Goal: Find specific page/section: Find specific page/section

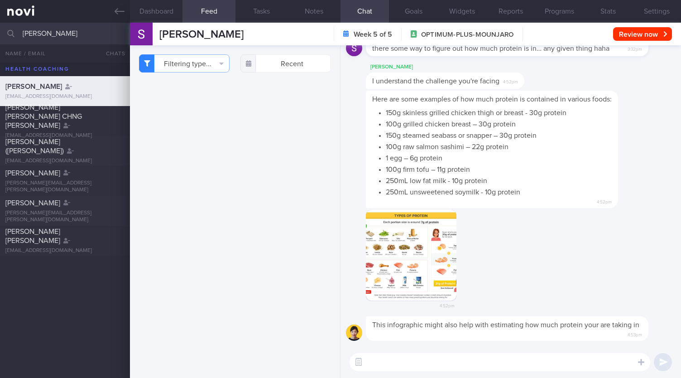
select select "8"
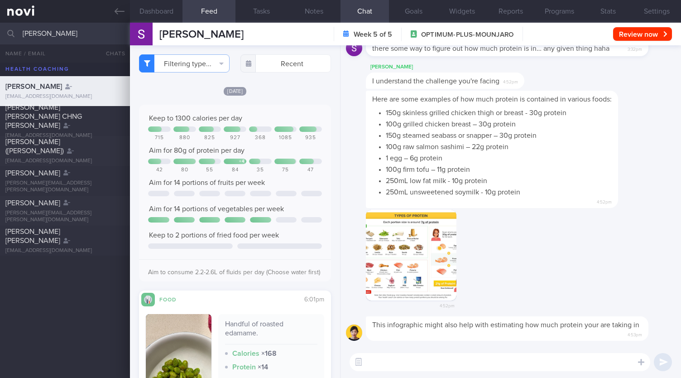
drag, startPoint x: 57, startPoint y: 32, endPoint x: 8, endPoint y: 27, distance: 49.2
click at [8, 27] on div "[PERSON_NAME] All active patients Assigned patients All active patients Archive…" at bounding box center [340, 34] width 681 height 22
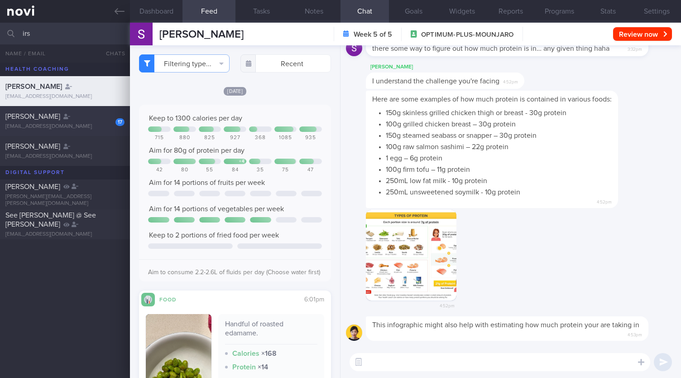
type input "irs"
click at [65, 117] on div "[PERSON_NAME]" at bounding box center [63, 116] width 117 height 9
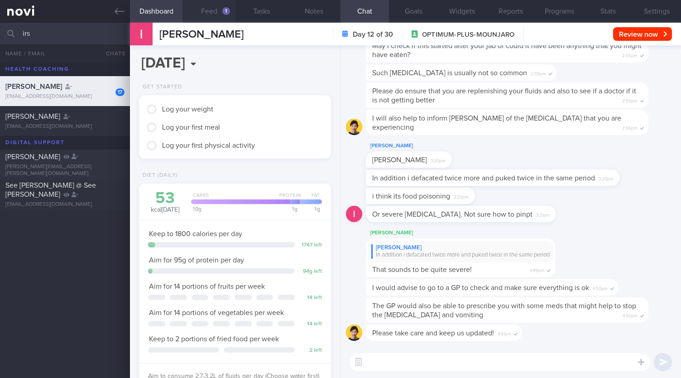
click at [226, 10] on div "1" at bounding box center [226, 11] width 8 height 8
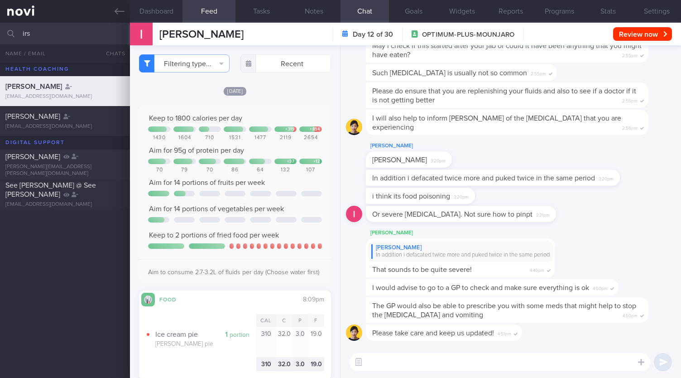
click at [163, 10] on button "Dashboard" at bounding box center [156, 11] width 53 height 23
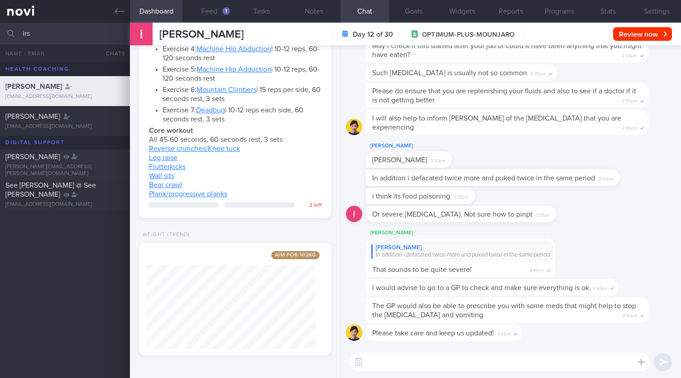
scroll to position [812, 0]
click at [120, 12] on icon at bounding box center [120, 11] width 10 height 10
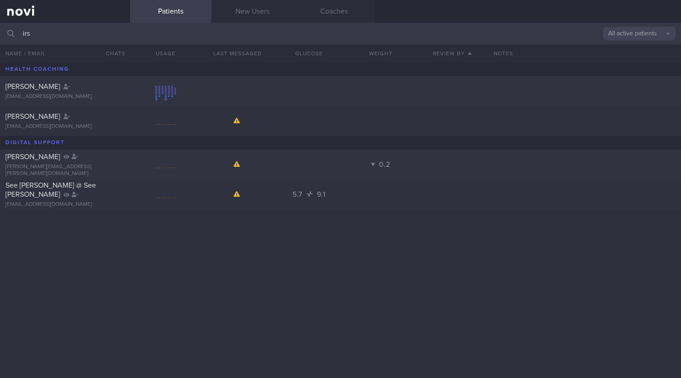
drag, startPoint x: 37, startPoint y: 29, endPoint x: 0, endPoint y: 28, distance: 37.2
click at [0, 28] on input "irs" at bounding box center [340, 34] width 681 height 22
